Goal: Check status: Check status

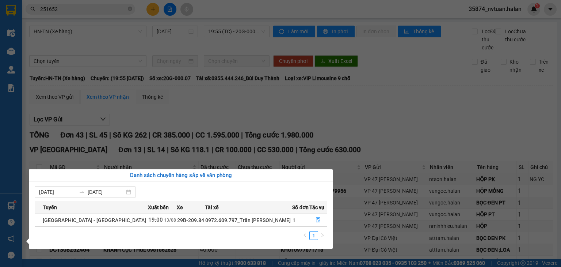
scroll to position [709, 0]
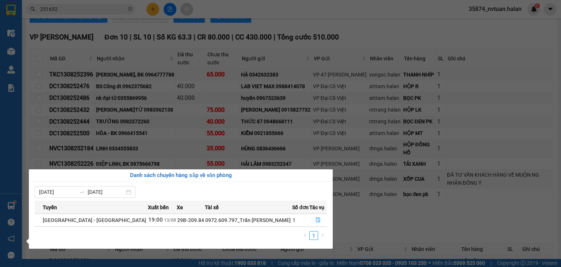
click at [133, 11] on section "Kết quả tìm kiếm ( 181 ) Bộ lọc Mã ĐH Trạng thái Món hàng Thu hộ Tổng cước Chưa…" at bounding box center [280, 133] width 561 height 267
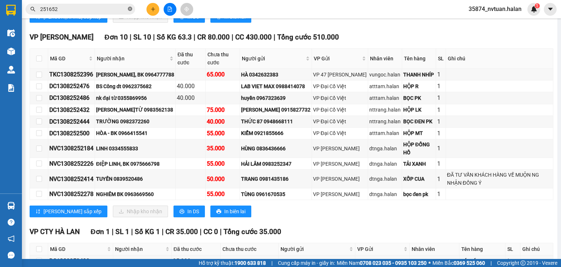
click at [129, 8] on icon "close-circle" at bounding box center [130, 9] width 4 height 4
click at [113, 8] on input "text" at bounding box center [83, 9] width 86 height 8
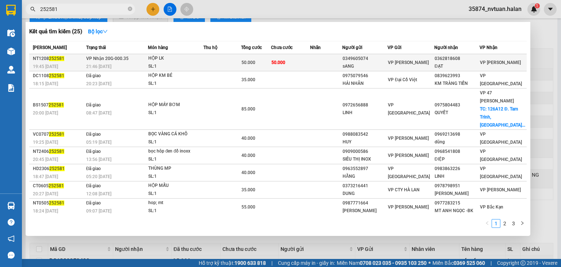
type input "252581"
click at [193, 59] on div "HỘP LK" at bounding box center [175, 58] width 55 height 8
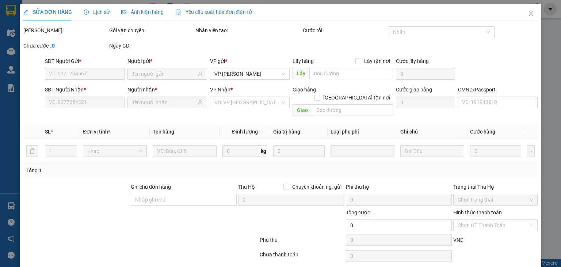
type input "0349605074"
type input "sANG"
type input "0362818608"
type input "ĐẠT"
type input "50.000"
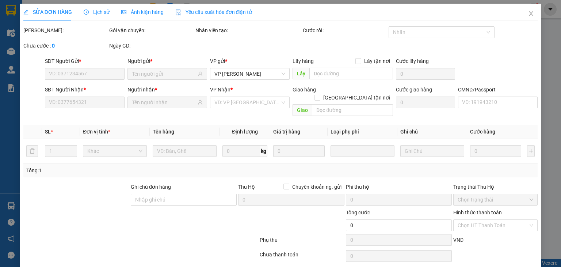
type input "50.000"
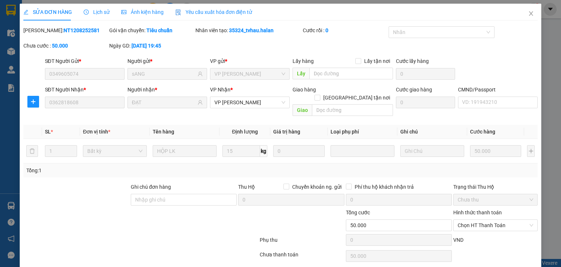
scroll to position [19, 0]
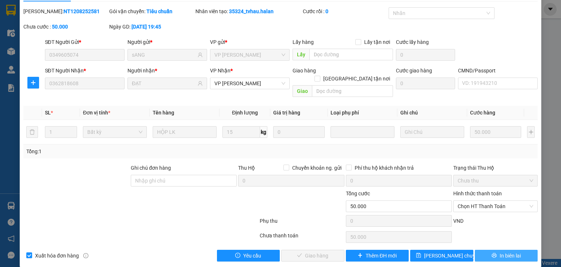
click at [510, 251] on span "In biên lai" at bounding box center [510, 255] width 21 height 8
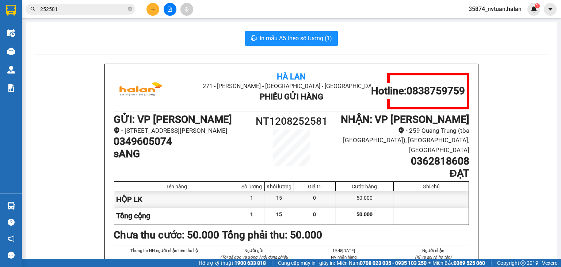
click at [417, 155] on h1 "0362818608" at bounding box center [402, 161] width 133 height 12
copy h1 "0362818608"
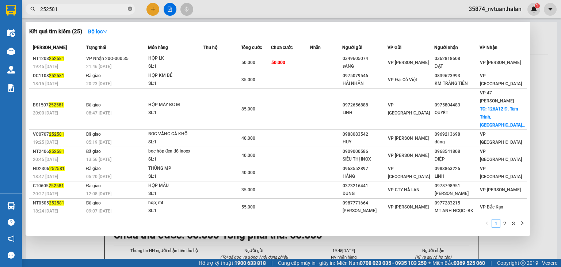
click at [130, 11] on icon "close-circle" at bounding box center [130, 9] width 4 height 4
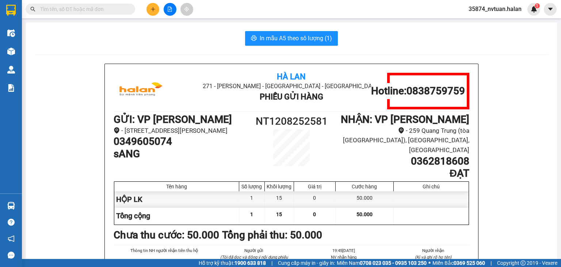
click at [96, 14] on span at bounding box center [81, 9] width 110 height 11
click at [95, 10] on input "text" at bounding box center [83, 9] width 86 height 8
paste input "0362818608"
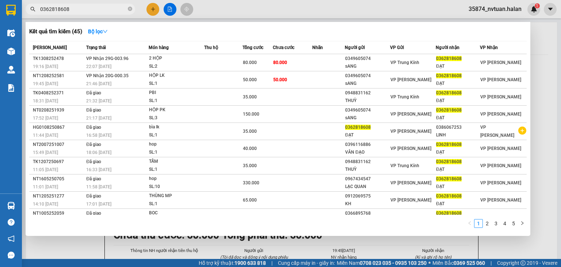
type input "0362818608"
